Goal: Task Accomplishment & Management: Manage account settings

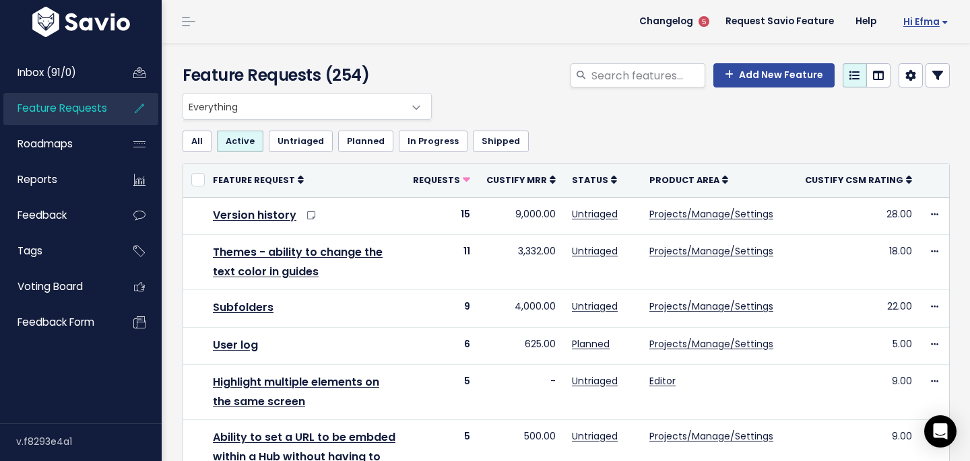
click at [933, 18] on span "Hi Efma" at bounding box center [925, 22] width 45 height 10
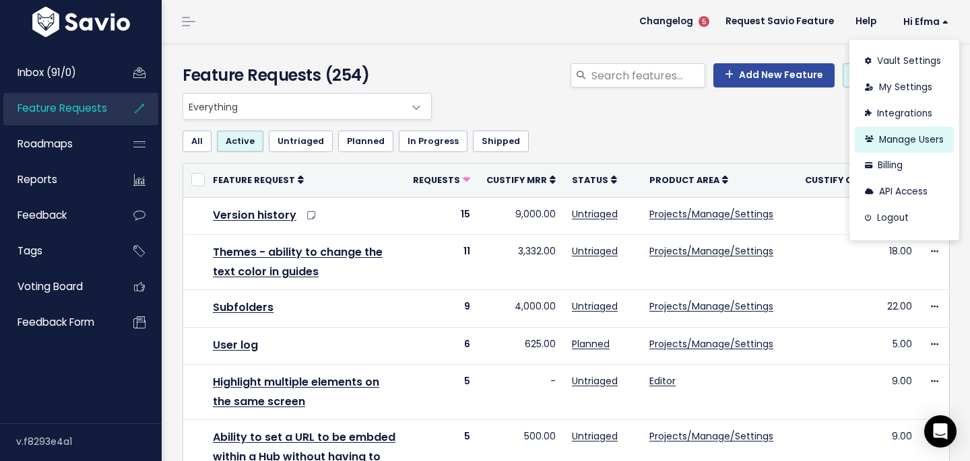
click at [895, 135] on link "Manage Users" at bounding box center [904, 140] width 99 height 26
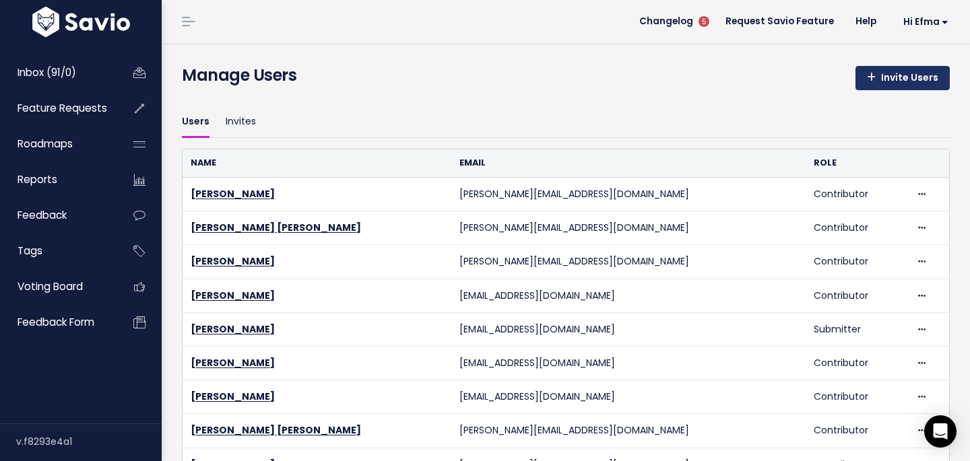
click at [883, 76] on link "Invite Users" at bounding box center [903, 78] width 94 height 24
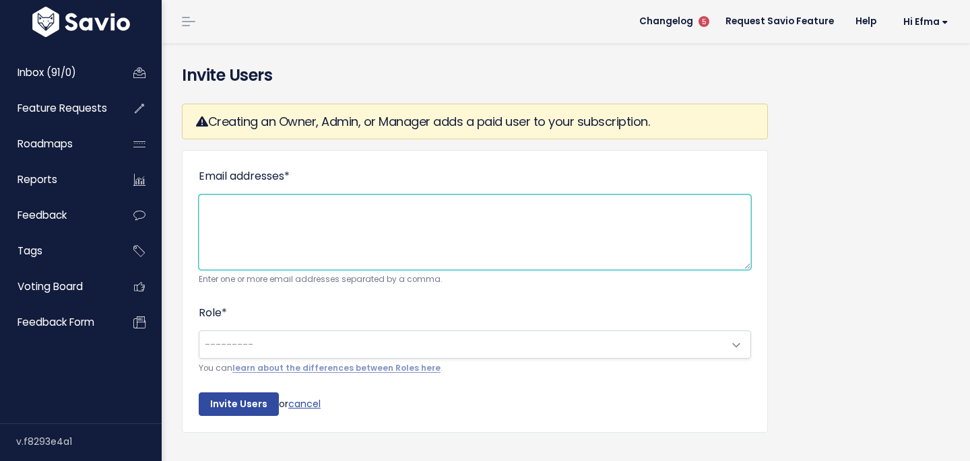
click at [495, 217] on textarea "Email addresses *" at bounding box center [475, 232] width 552 height 75
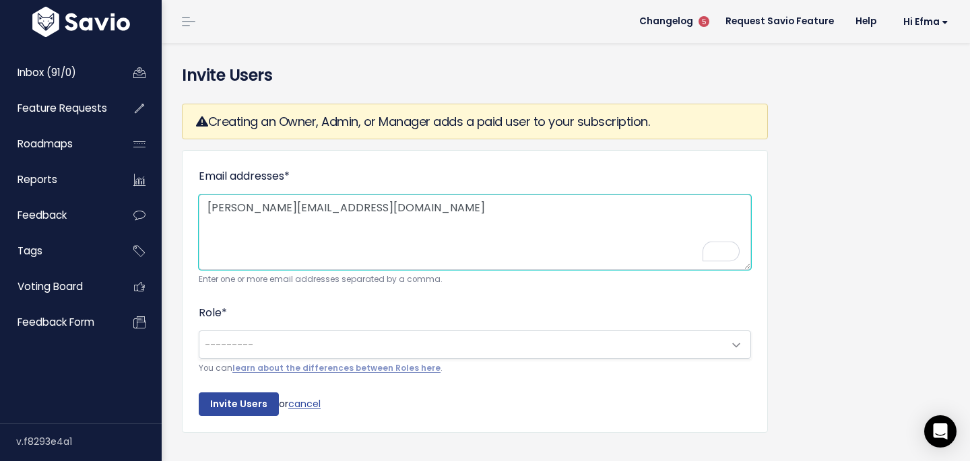
type textarea "[PERSON_NAME][EMAIL_ADDRESS][DOMAIN_NAME]"
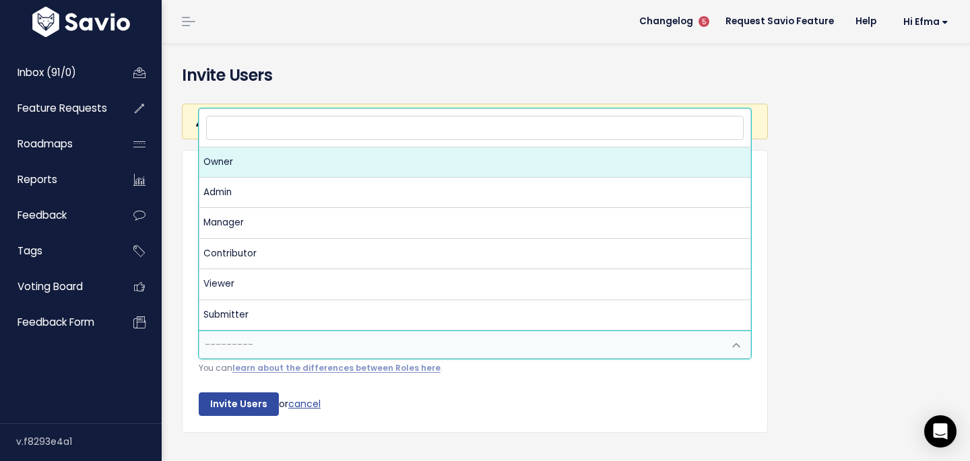
click at [468, 353] on span "---------" at bounding box center [461, 344] width 524 height 27
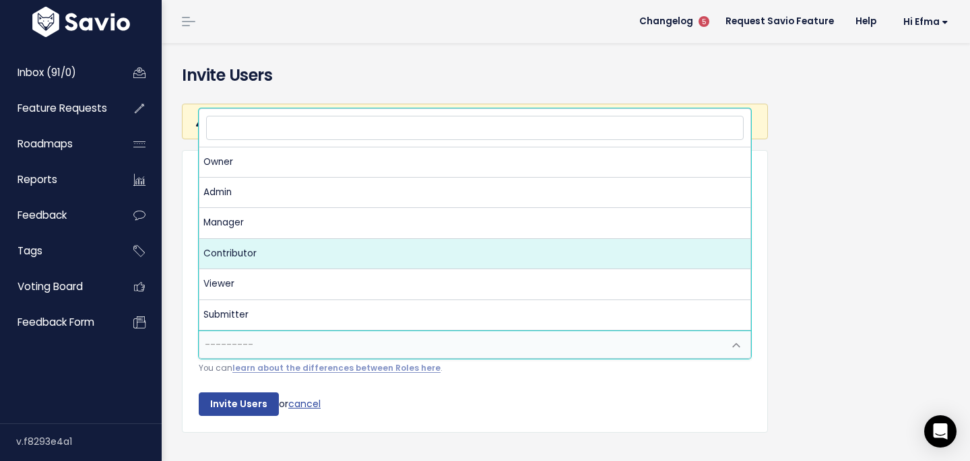
select select "CONTRIBUTOR"
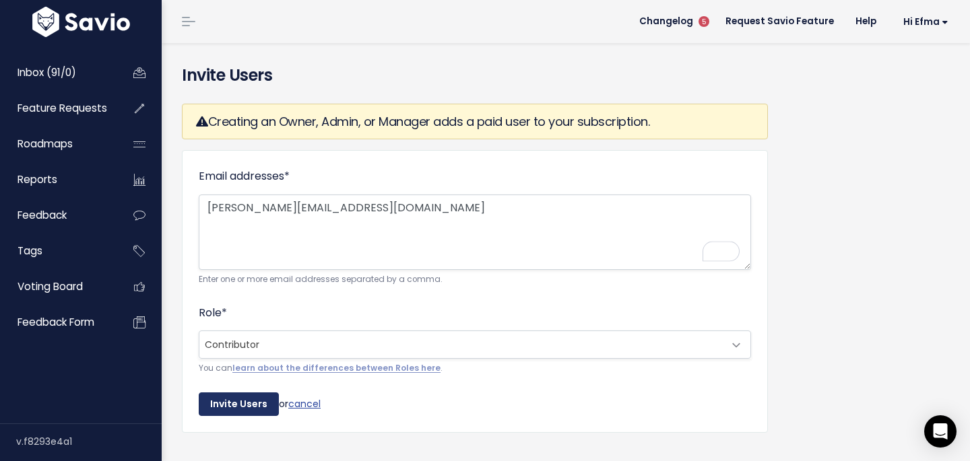
click at [226, 401] on input "Invite Users" at bounding box center [239, 405] width 80 height 24
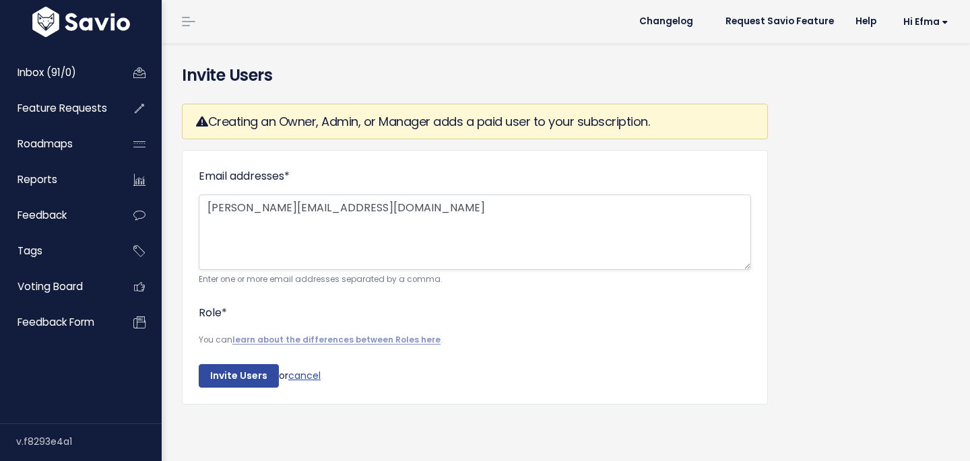
select select "CONTRIBUTOR"
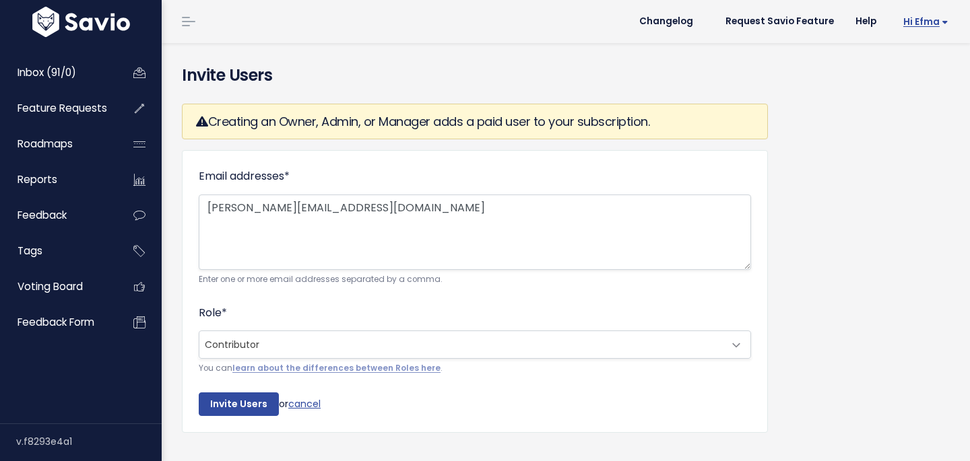
click at [936, 19] on span "Hi Efma" at bounding box center [925, 22] width 45 height 10
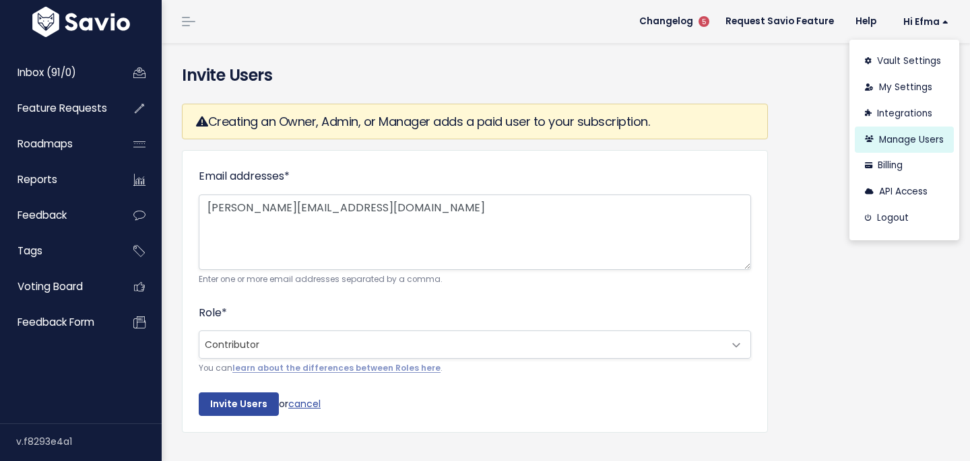
click at [898, 131] on link "Manage Users" at bounding box center [904, 140] width 99 height 26
